Goal: Information Seeking & Learning: Find specific fact

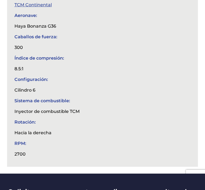
scroll to position [327, 0]
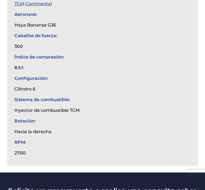
click at [73, 109] on td "Inyector de combustible TCM" at bounding box center [47, 110] width 71 height 11
drag, startPoint x: 15, startPoint y: 108, endPoint x: 79, endPoint y: 107, distance: 64.7
click at [79, 107] on td "Inyector de combustible TCM" at bounding box center [47, 110] width 71 height 11
copy td "Inyector de combustible TCM"
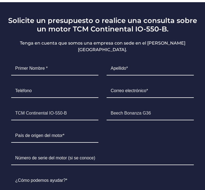
scroll to position [518, 0]
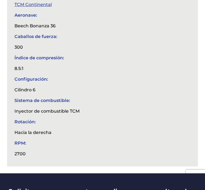
scroll to position [355, 0]
